Goal: Task Accomplishment & Management: Use online tool/utility

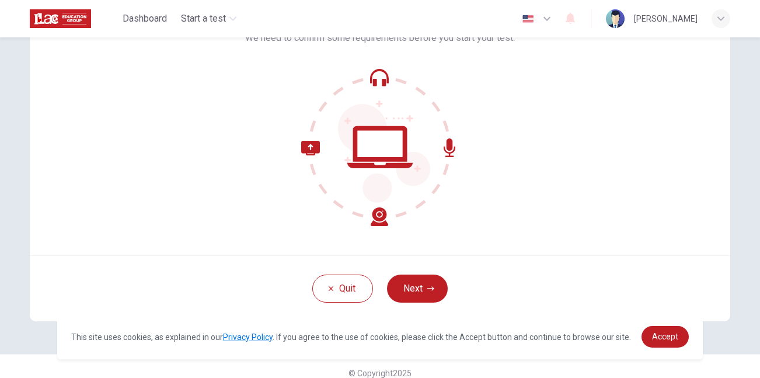
scroll to position [109, 0]
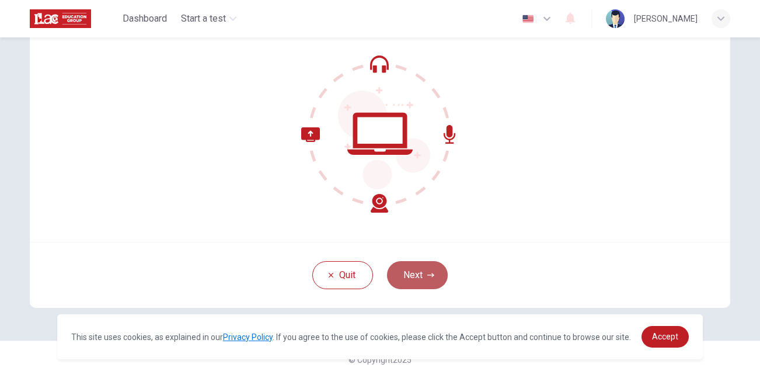
click at [420, 275] on button "Next" at bounding box center [417, 275] width 61 height 28
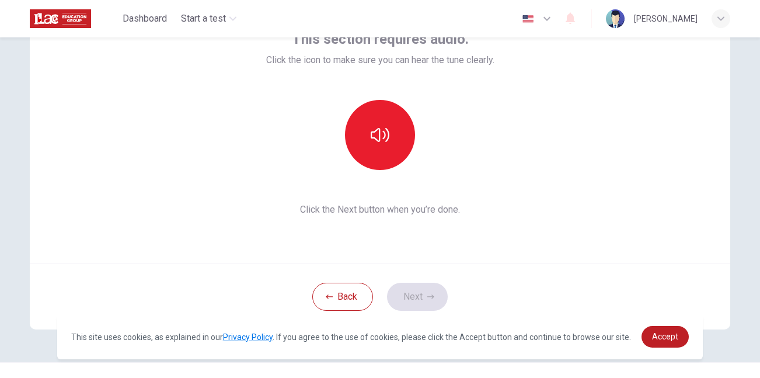
click at [458, 207] on span "Click the Next button when you’re done." at bounding box center [380, 210] width 228 height 14
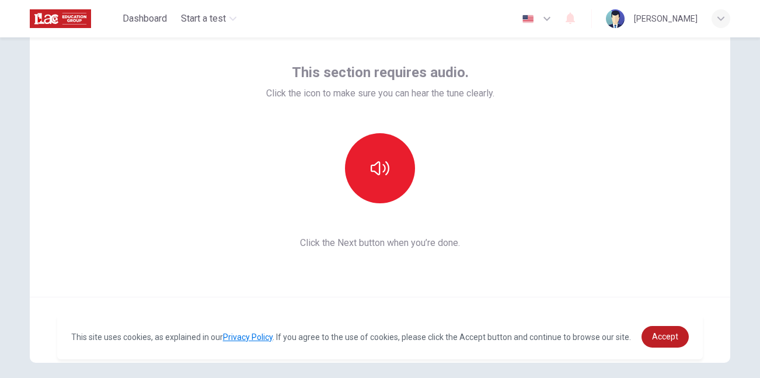
scroll to position [53, 0]
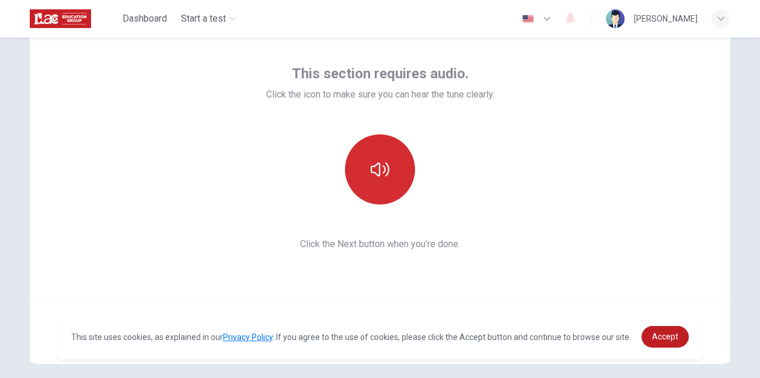
click at [381, 173] on icon "button" at bounding box center [380, 169] width 19 height 19
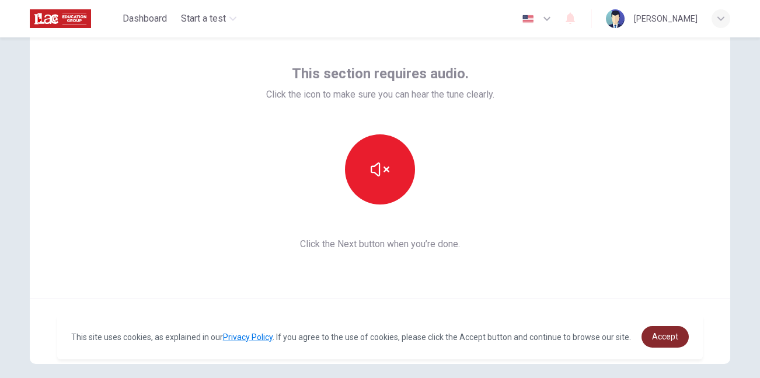
click at [666, 333] on span "Accept" at bounding box center [665, 336] width 26 height 9
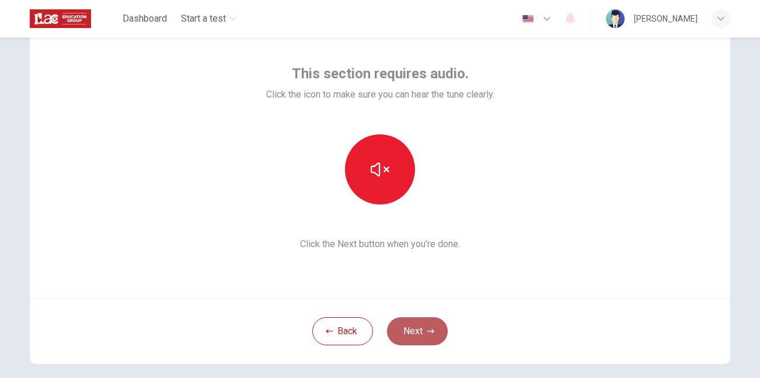
click at [432, 327] on button "Next" at bounding box center [417, 331] width 61 height 28
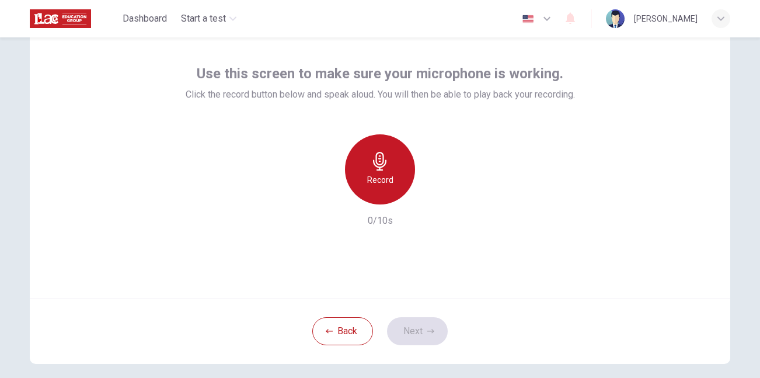
click at [400, 172] on div "Record" at bounding box center [380, 169] width 70 height 70
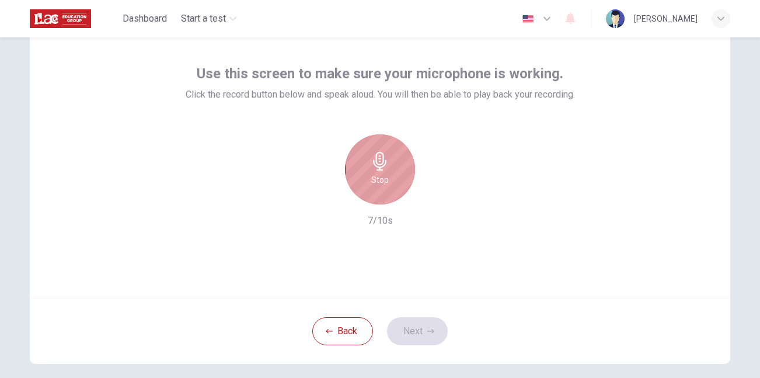
click at [372, 168] on icon "button" at bounding box center [380, 161] width 19 height 19
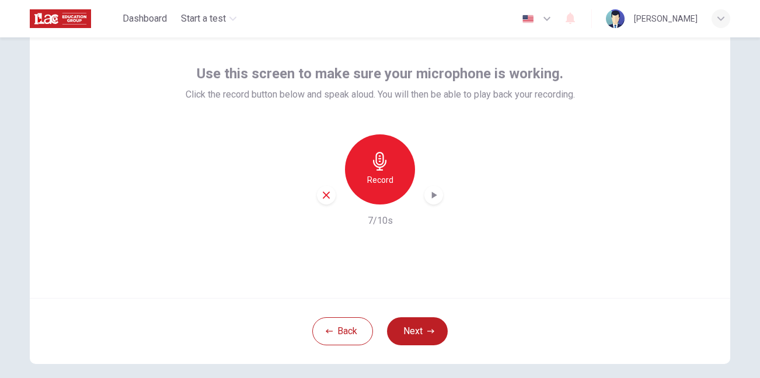
click at [373, 175] on h6 "Record" at bounding box center [380, 180] width 26 height 14
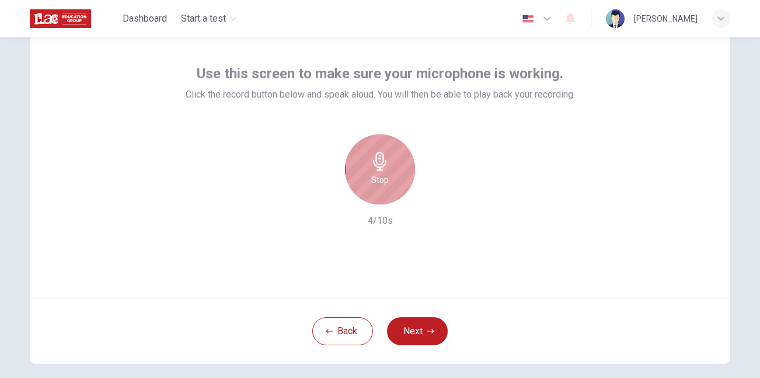
click at [373, 175] on h6 "Stop" at bounding box center [380, 180] width 18 height 14
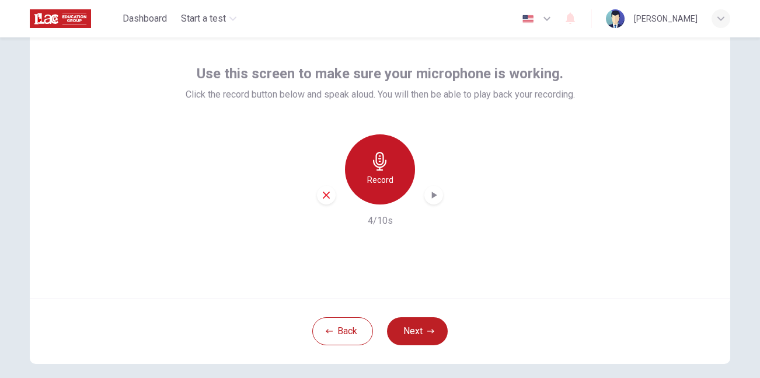
click at [373, 175] on h6 "Record" at bounding box center [380, 180] width 26 height 14
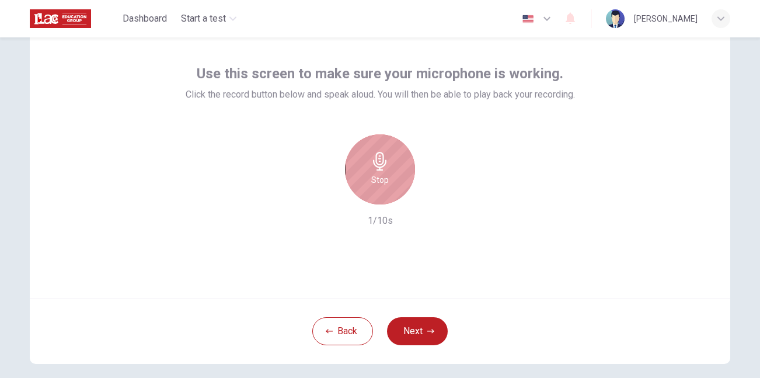
click at [373, 175] on h6 "Stop" at bounding box center [380, 180] width 18 height 14
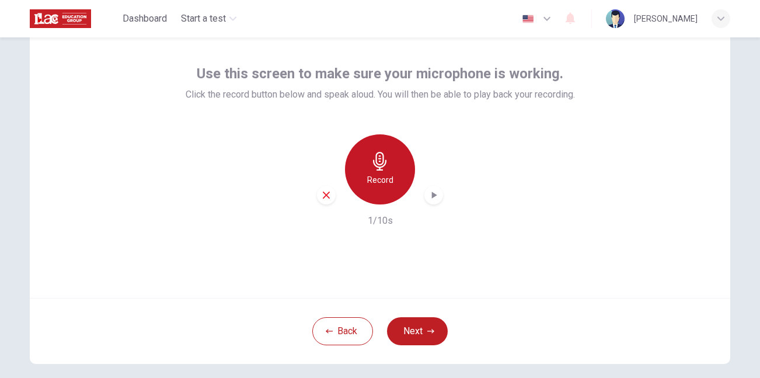
click at [385, 168] on icon "button" at bounding box center [380, 161] width 19 height 19
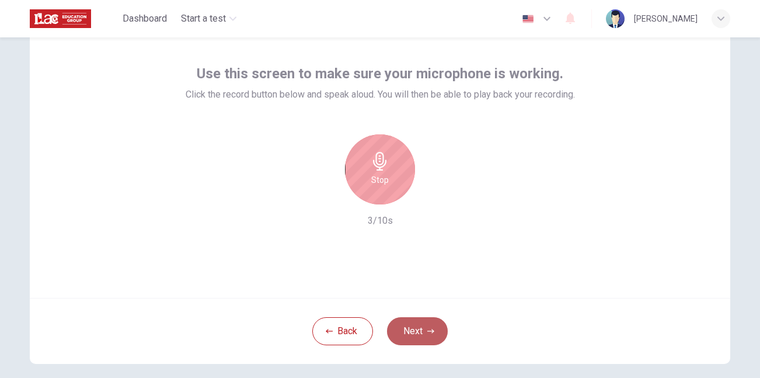
click at [429, 329] on icon "button" at bounding box center [430, 330] width 7 height 7
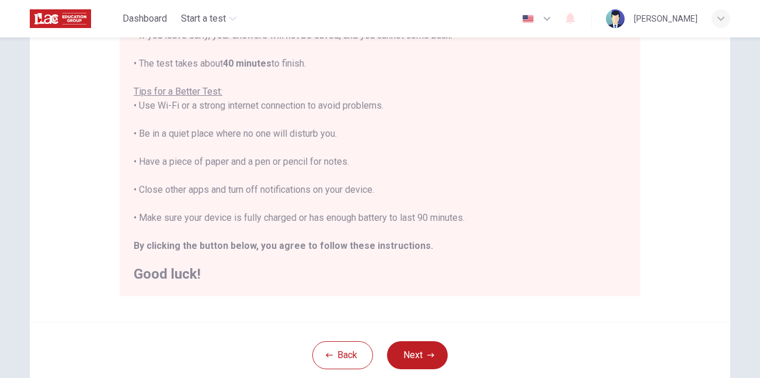
scroll to position [0, 0]
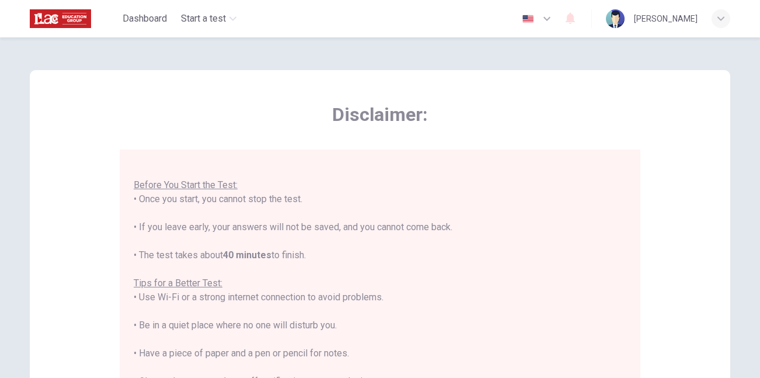
click at [540, 23] on icon "button" at bounding box center [547, 19] width 14 height 14
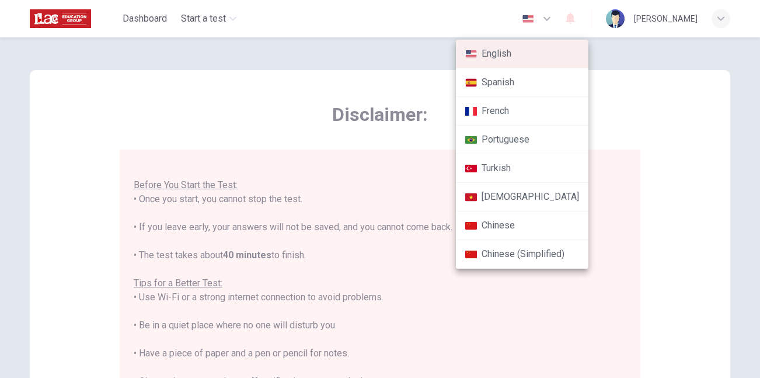
drag, startPoint x: 521, startPoint y: 131, endPoint x: 432, endPoint y: 168, distance: 96.6
click at [432, 168] on div at bounding box center [380, 189] width 760 height 378
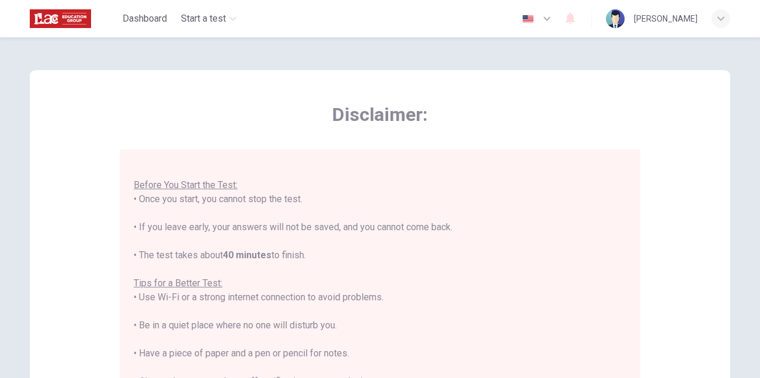
click at [543, 18] on icon "button" at bounding box center [546, 19] width 7 height 4
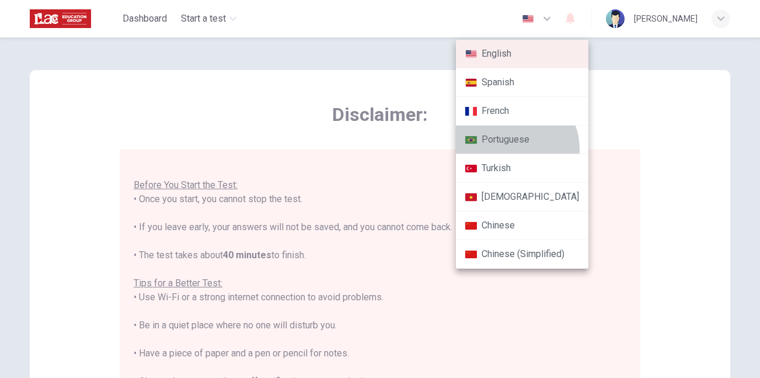
click at [512, 149] on li "Portuguese" at bounding box center [522, 139] width 133 height 29
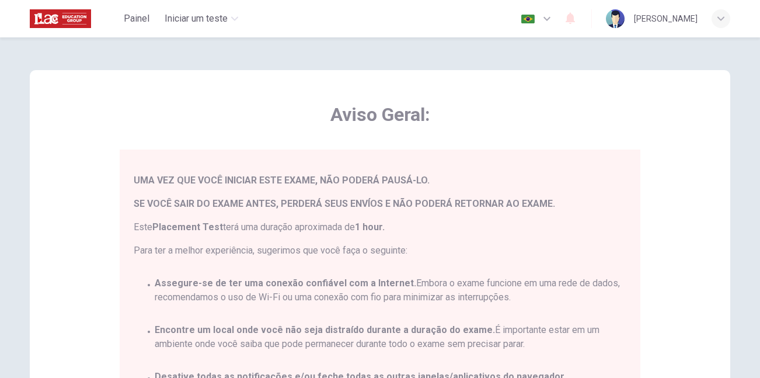
click at [517, 15] on button "button" at bounding box center [537, 18] width 43 height 23
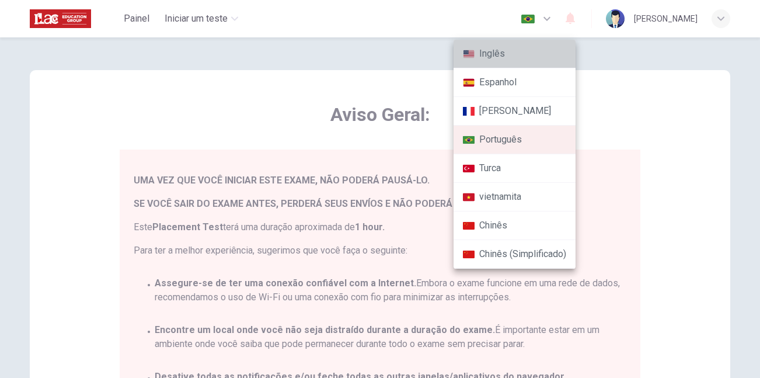
click at [517, 48] on li "Inglês" at bounding box center [515, 54] width 122 height 29
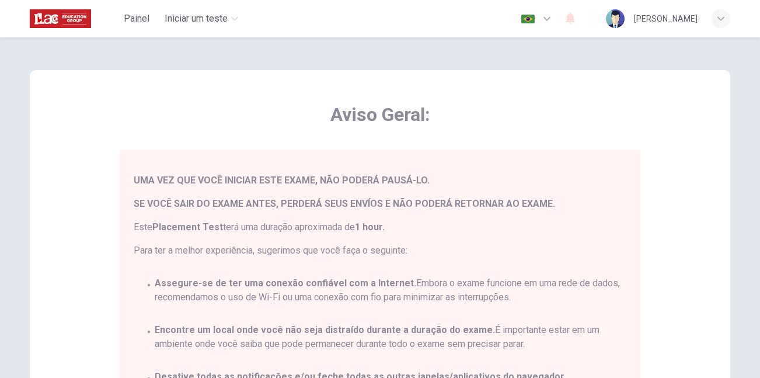
type input "en"
